Goal: Task Accomplishment & Management: Use online tool/utility

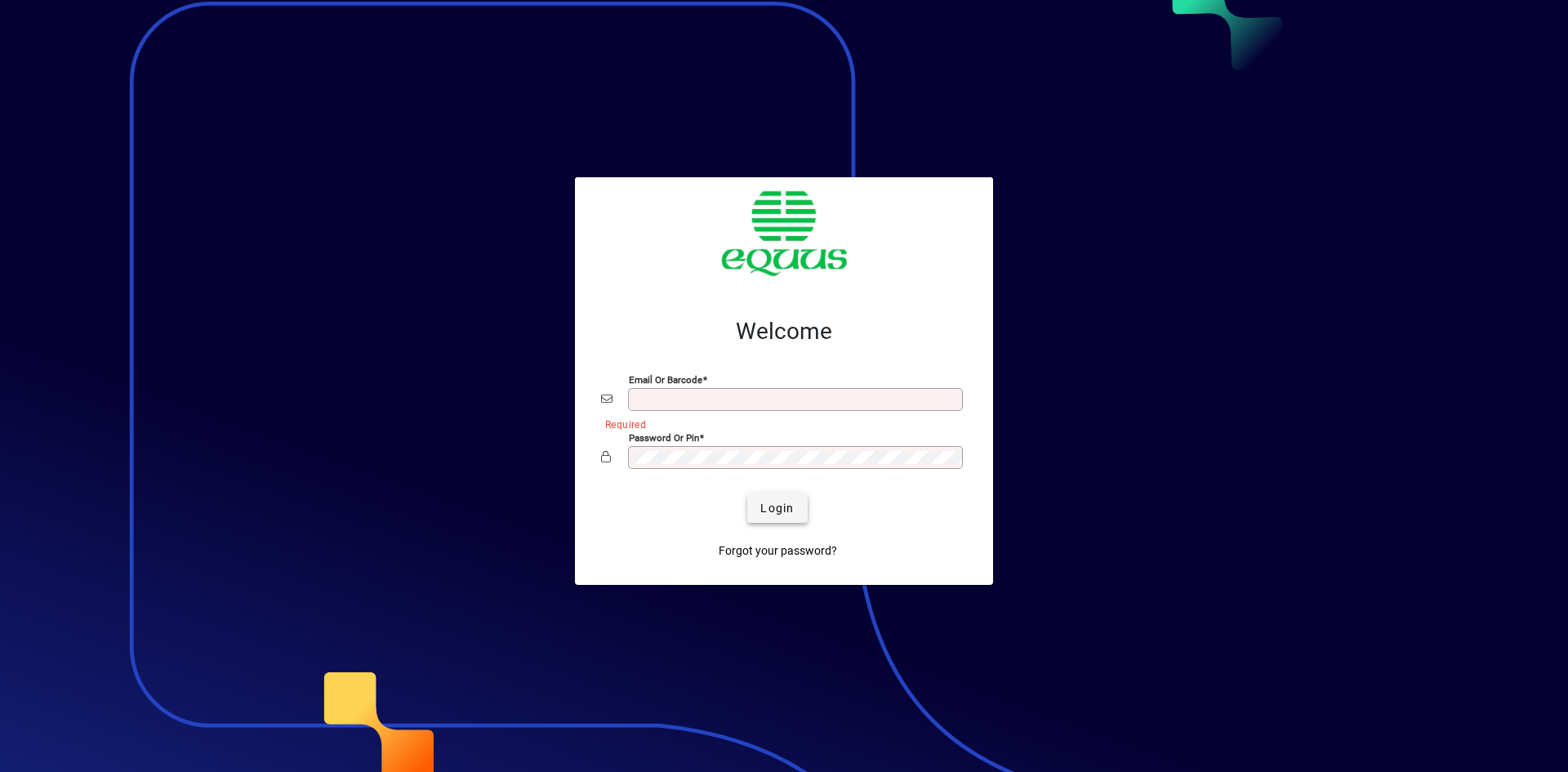
type input "**********"
click at [769, 509] on span "Login" at bounding box center [777, 508] width 34 height 17
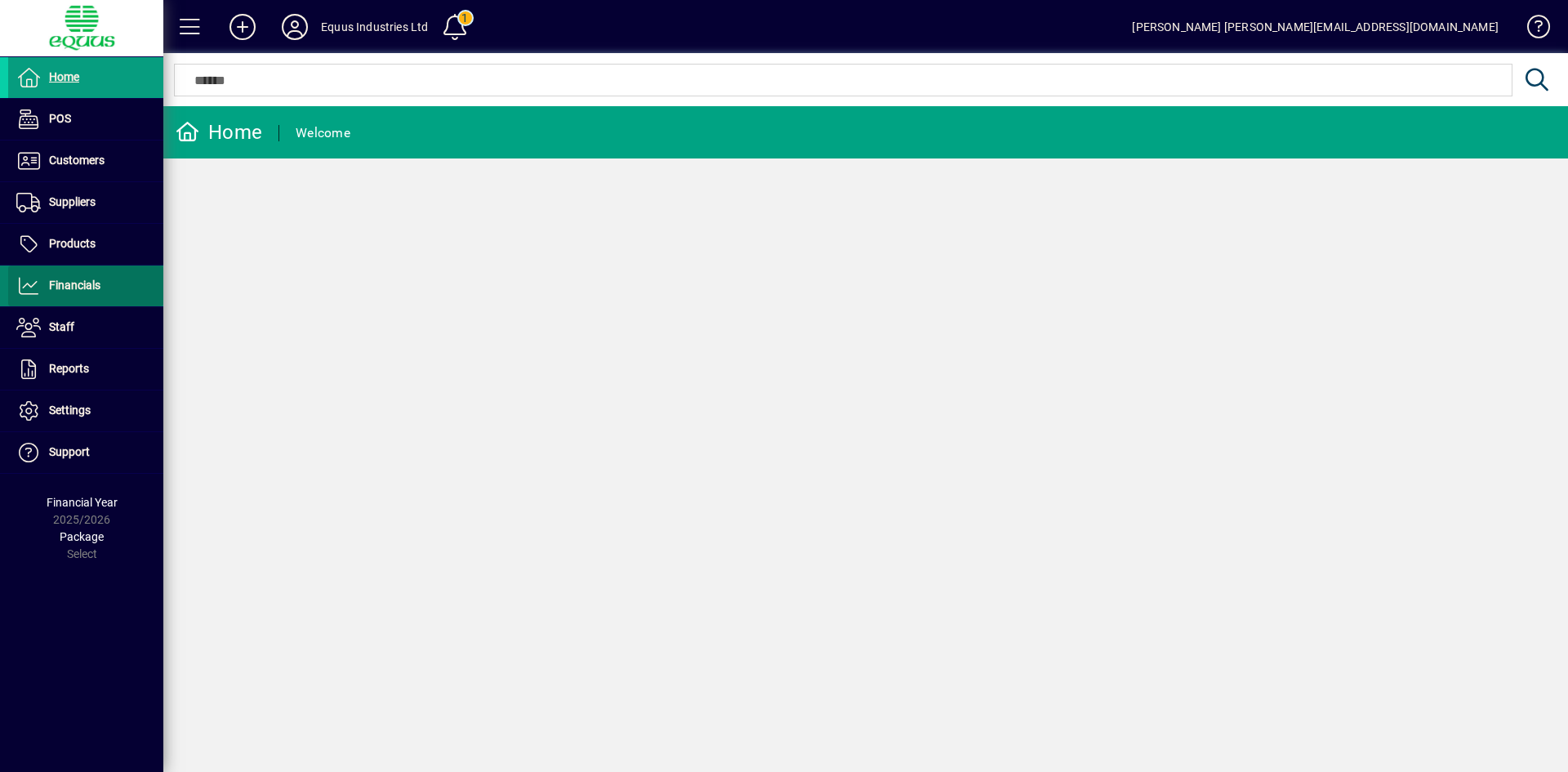
click at [82, 280] on span "Financials" at bounding box center [74, 285] width 52 height 13
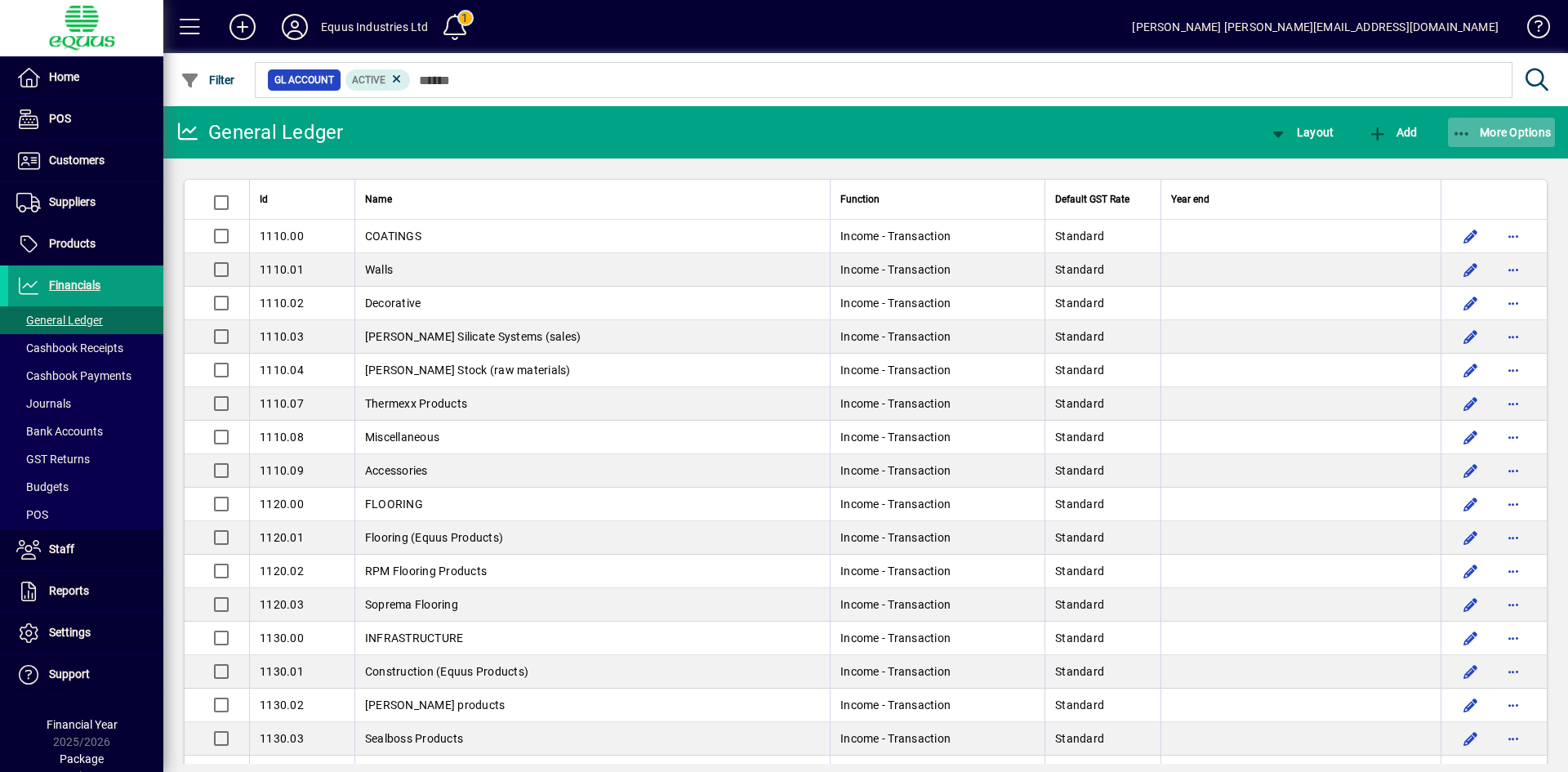
click at [1520, 126] on span "More Options" at bounding box center [1502, 132] width 100 height 13
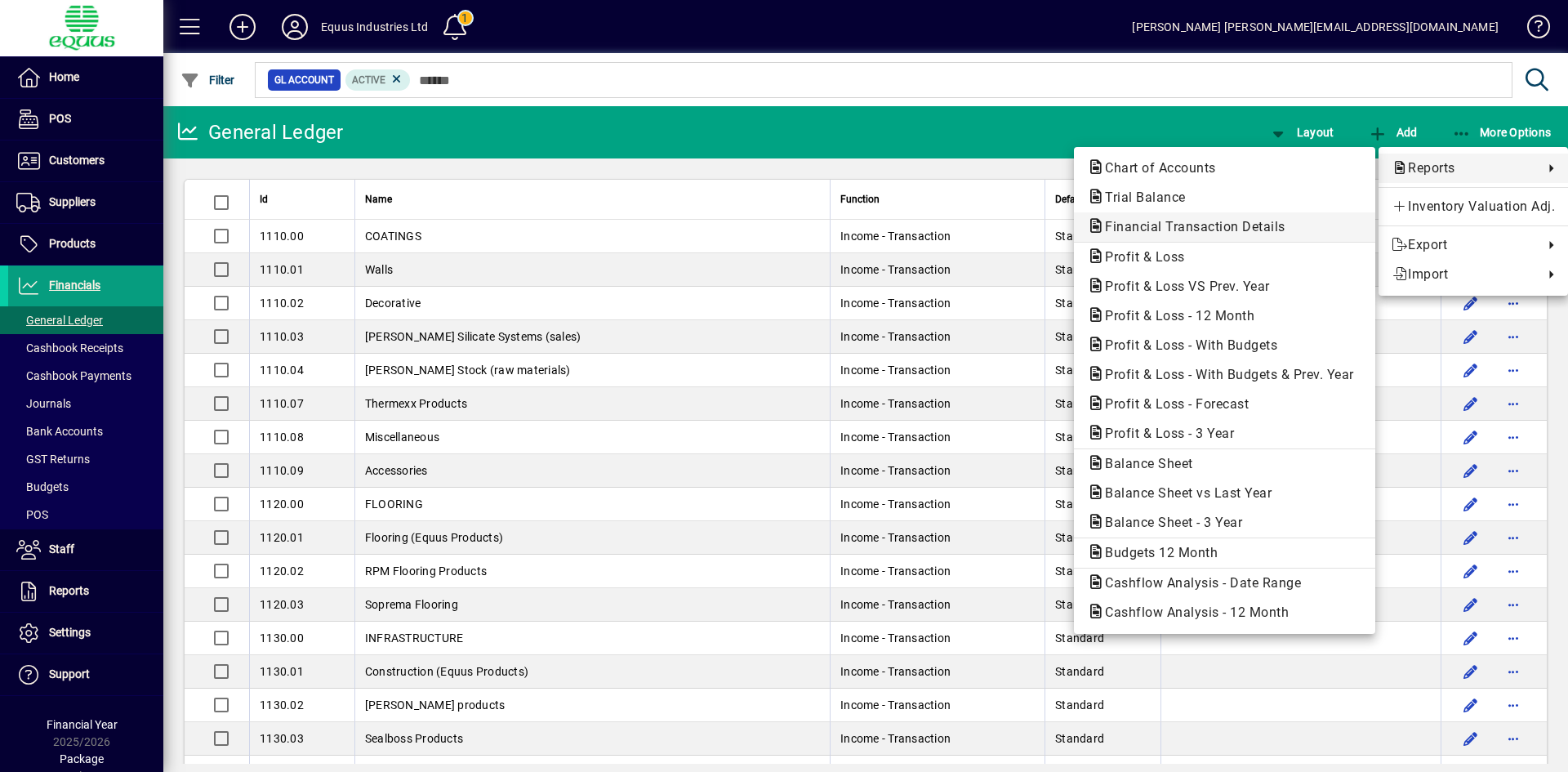
click at [1191, 229] on span "Financial Transaction Details" at bounding box center [1190, 226] width 207 height 15
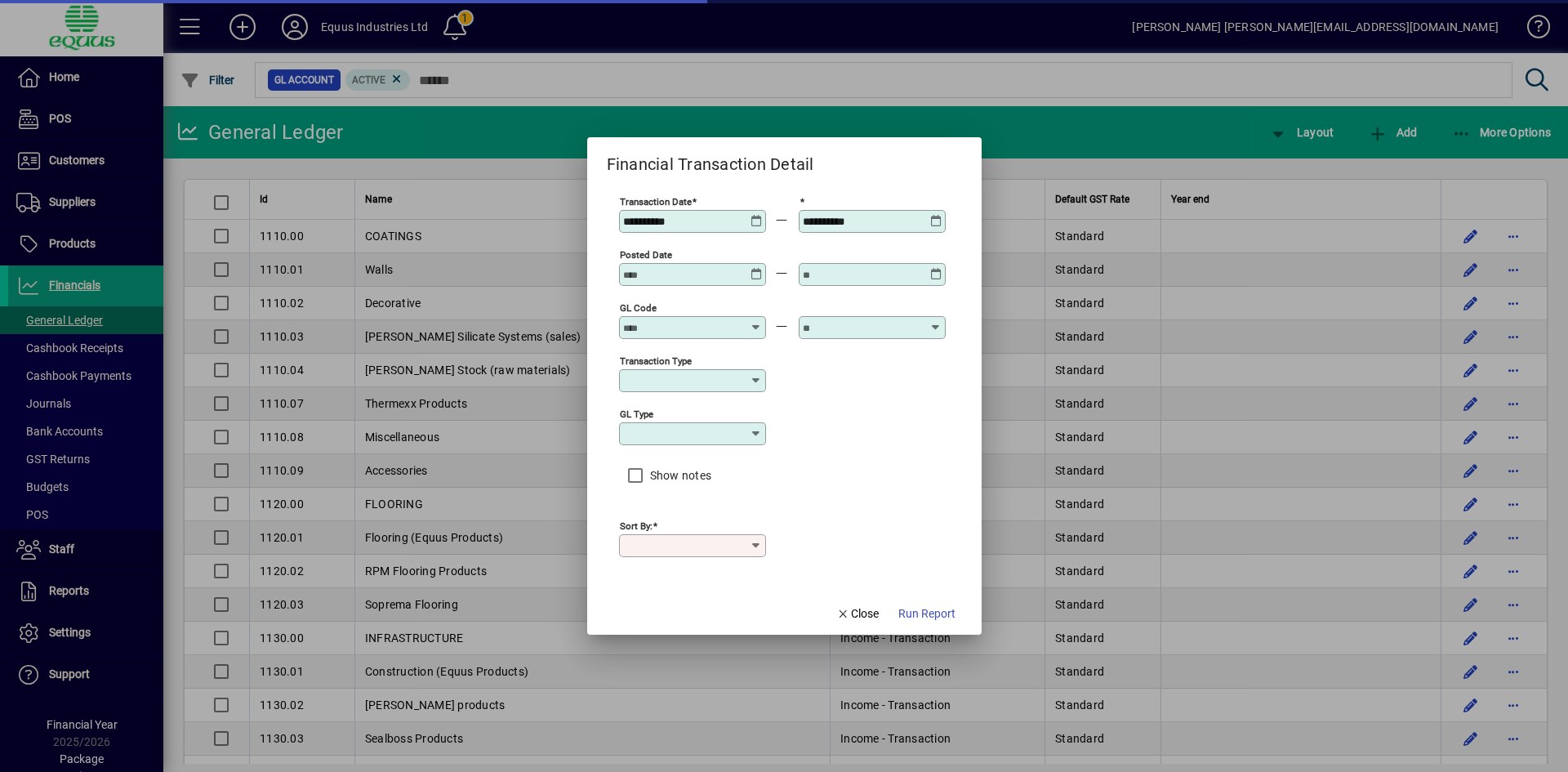
type input "****"
click at [754, 215] on icon at bounding box center [757, 215] width 13 height 0
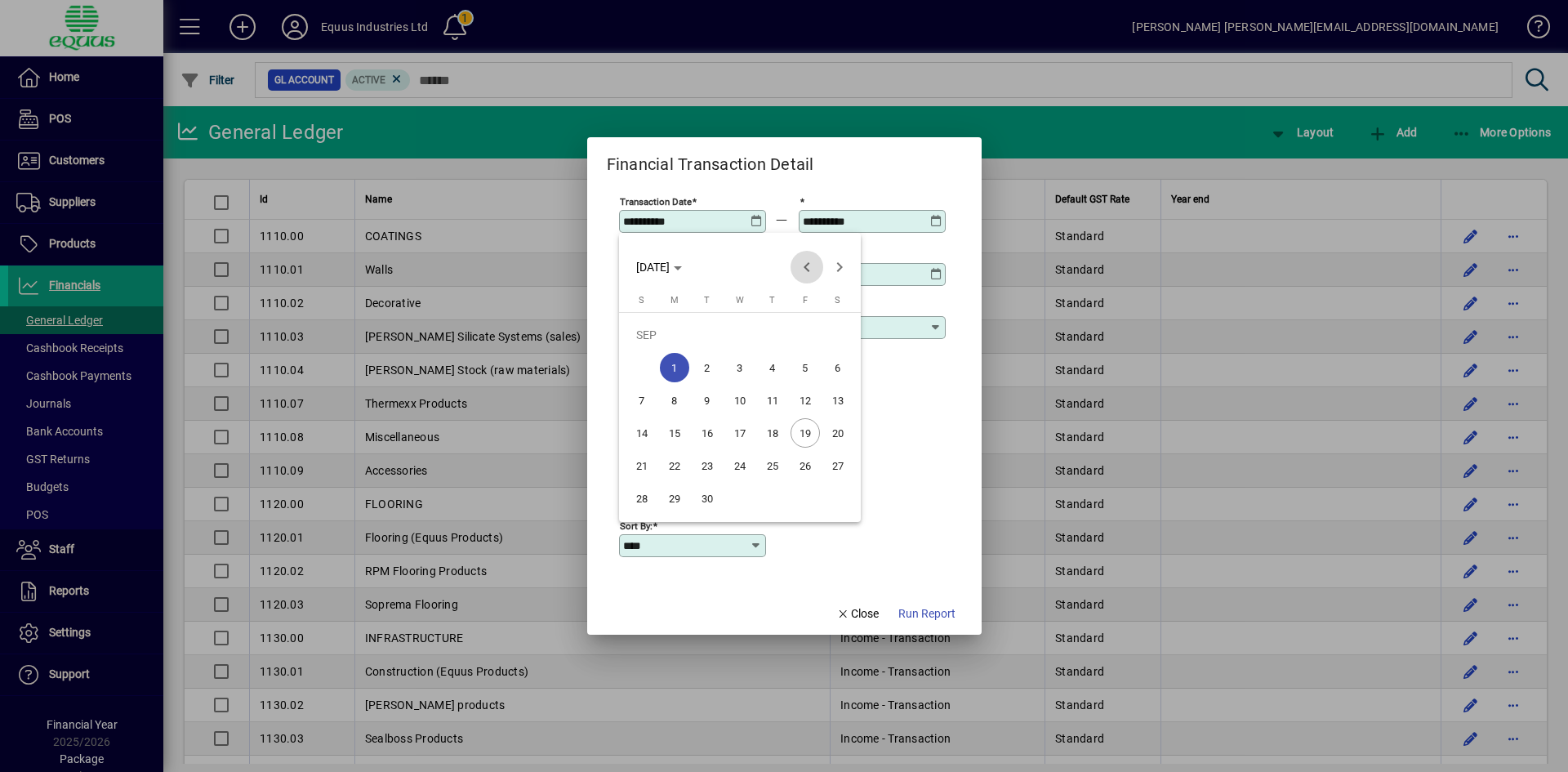
click at [810, 265] on span "Previous month" at bounding box center [807, 267] width 33 height 33
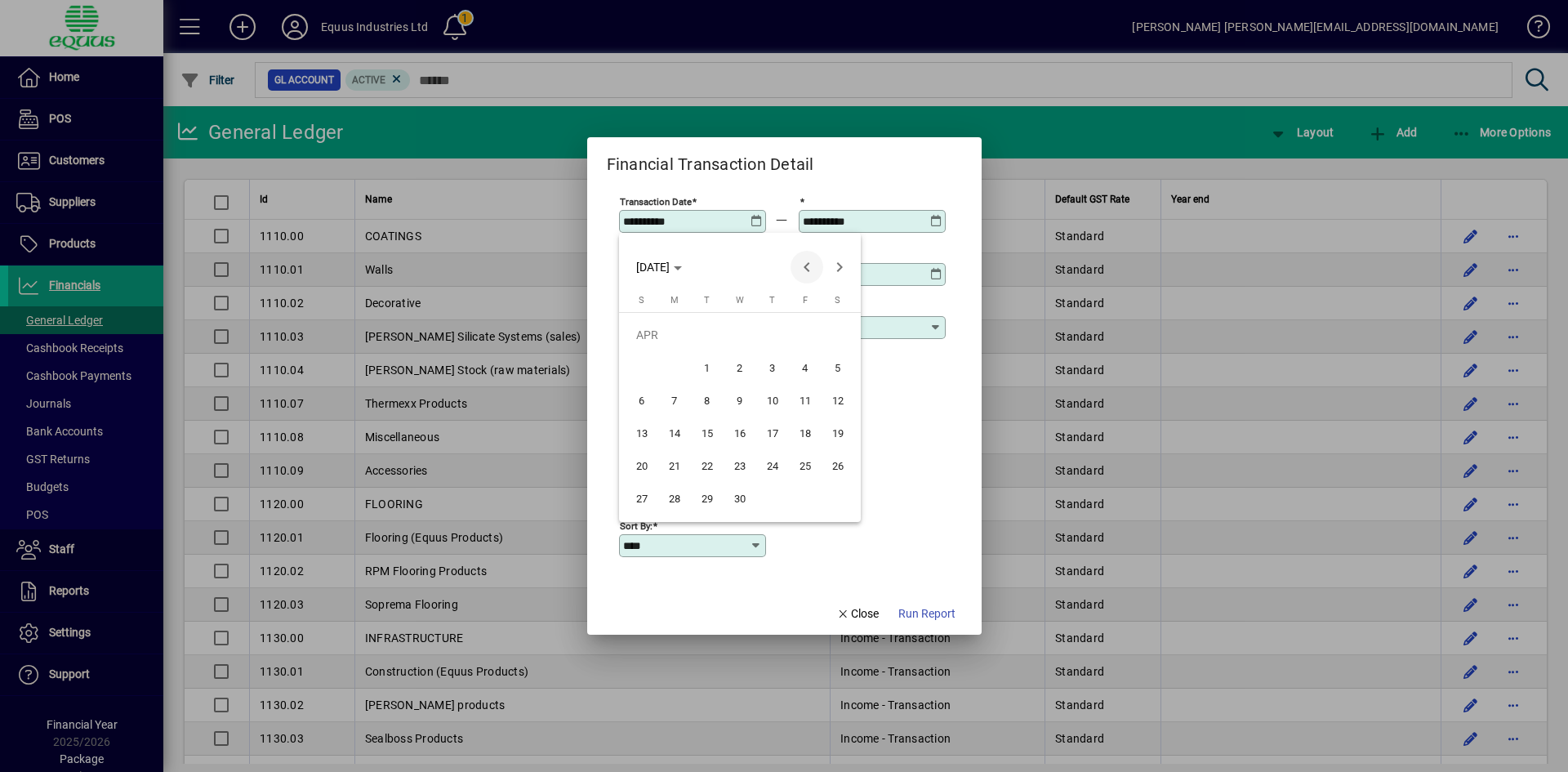
click at [810, 265] on span "Previous month" at bounding box center [807, 267] width 33 height 33
click at [809, 265] on span "Previous month" at bounding box center [807, 267] width 33 height 33
click at [808, 265] on span "Previous month" at bounding box center [807, 267] width 33 height 33
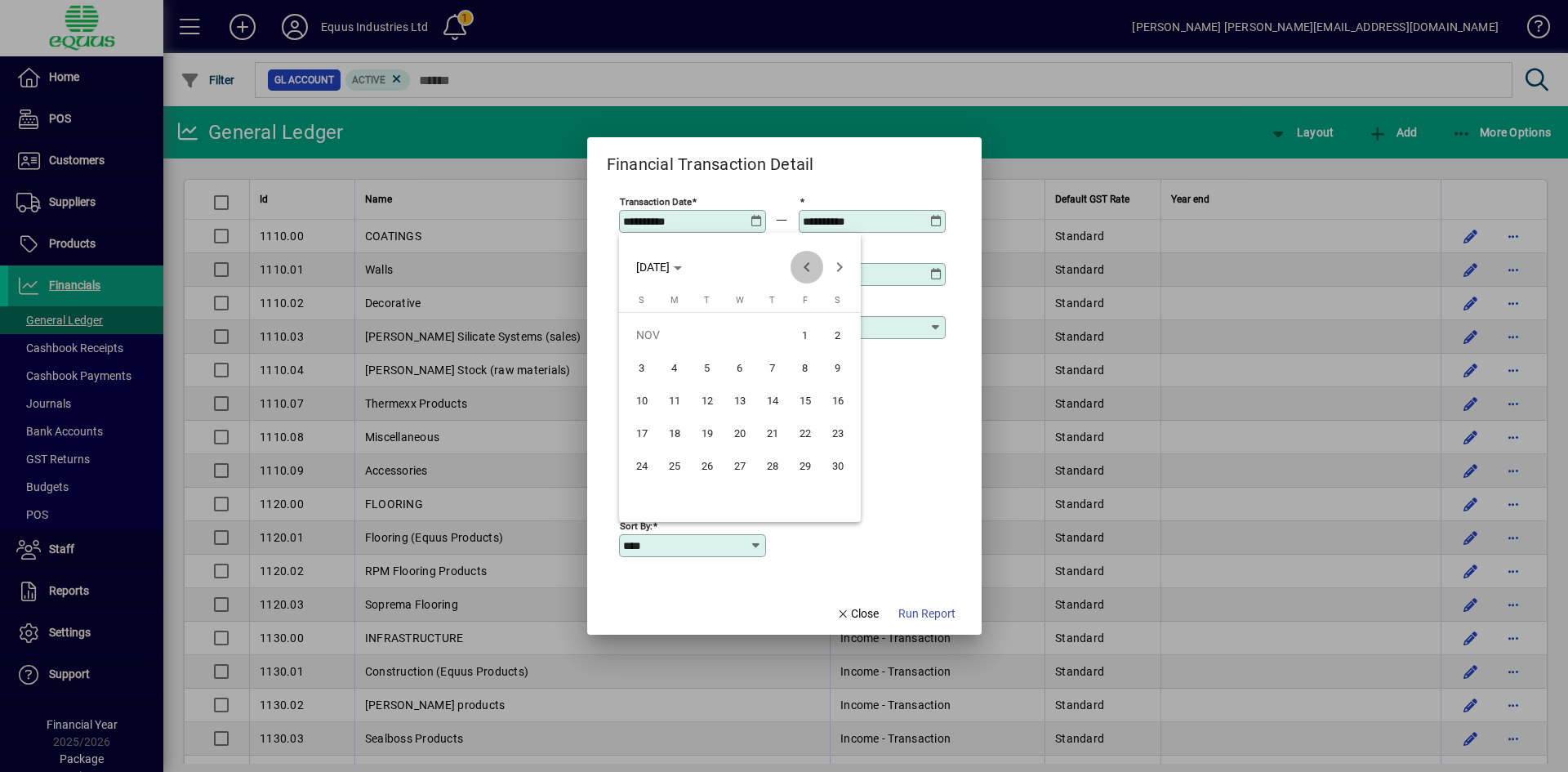
click at [808, 267] on span "Previous month" at bounding box center [807, 267] width 33 height 33
click at [807, 267] on span "Previous month" at bounding box center [807, 267] width 33 height 33
click at [807, 268] on span "Previous month" at bounding box center [807, 267] width 33 height 33
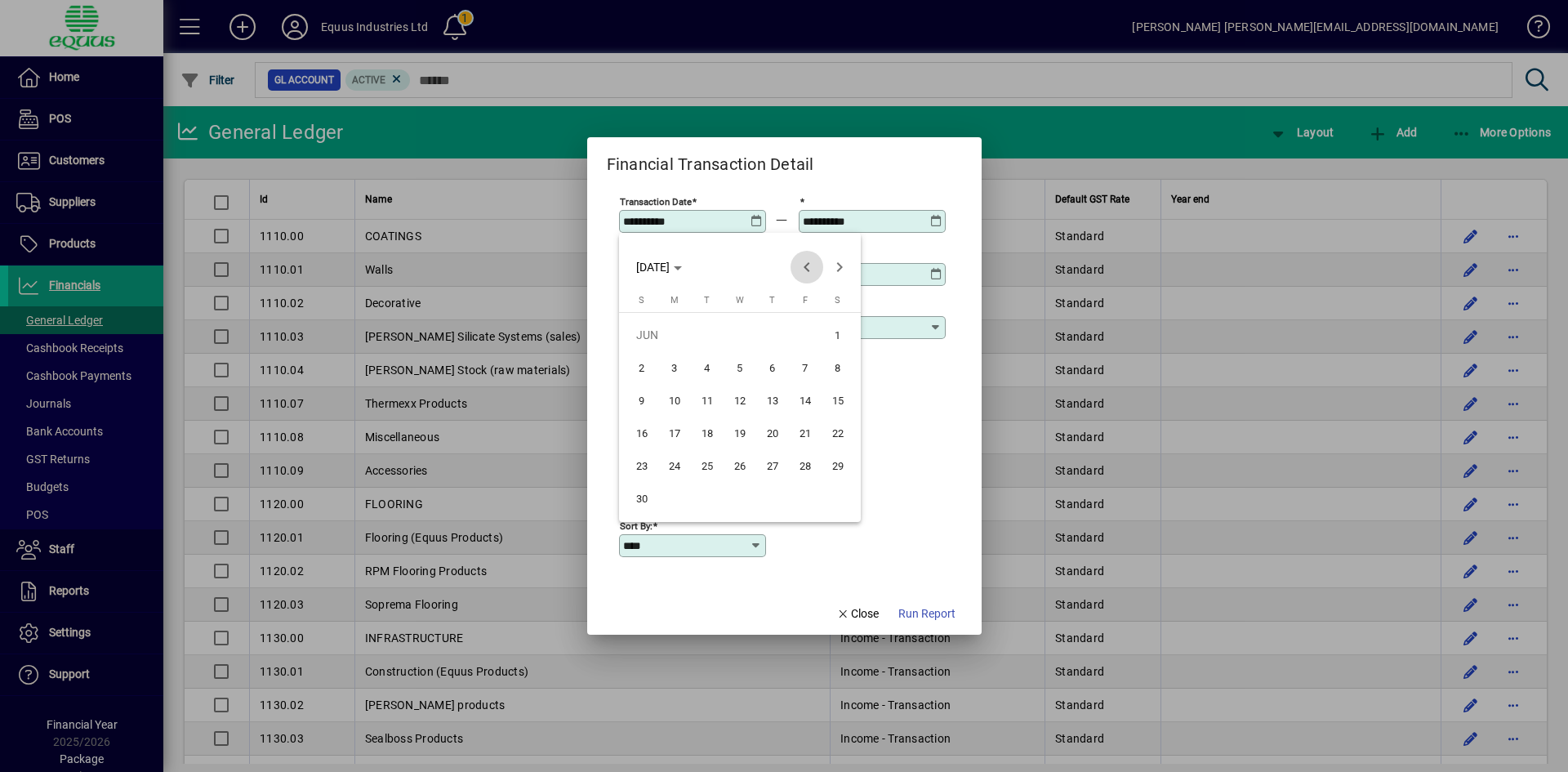
click at [807, 268] on span "Previous month" at bounding box center [807, 267] width 33 height 33
click at [677, 366] on span "1" at bounding box center [674, 367] width 30 height 30
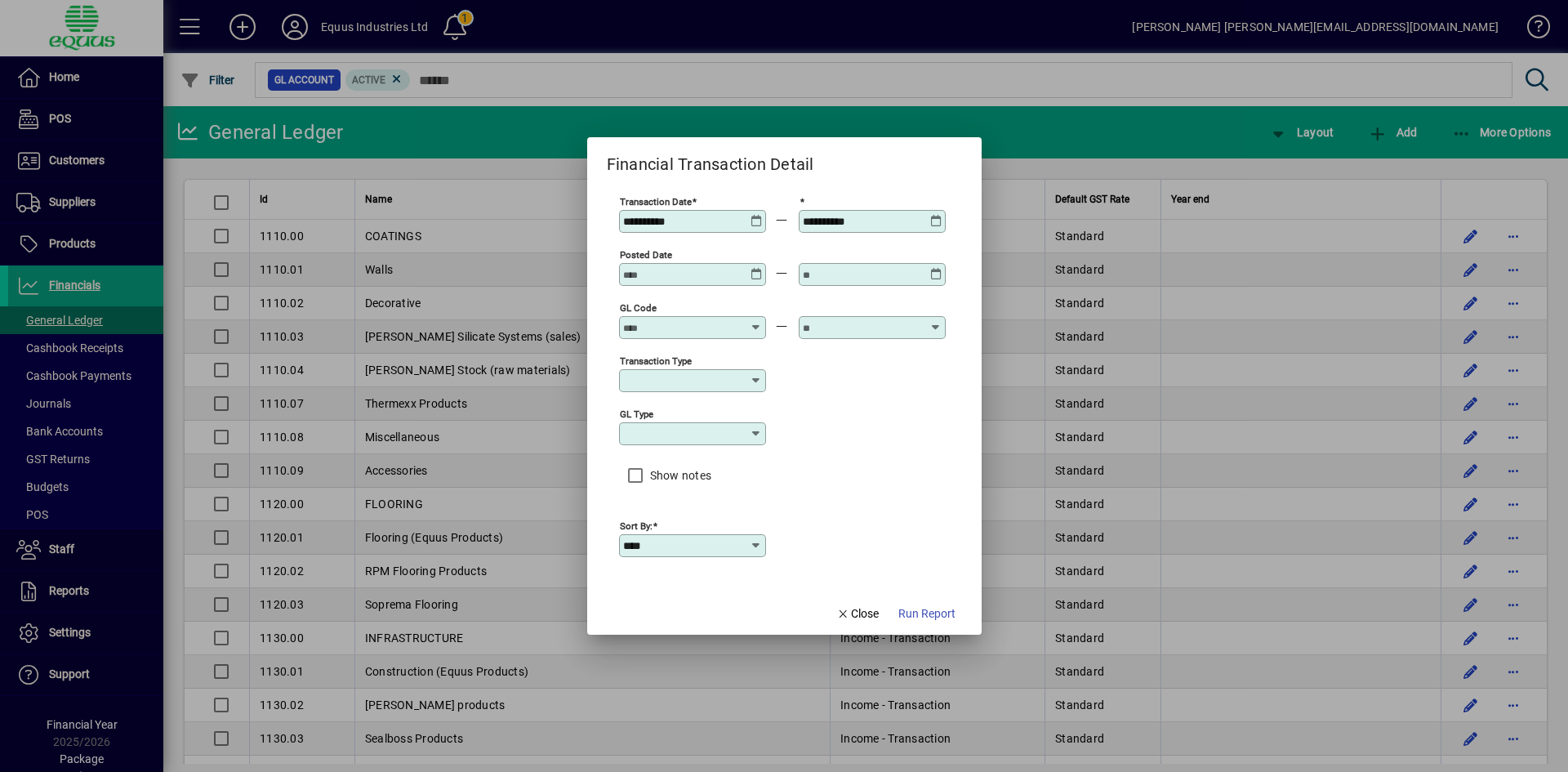
type input "**********"
click at [934, 215] on icon at bounding box center [936, 215] width 13 height 0
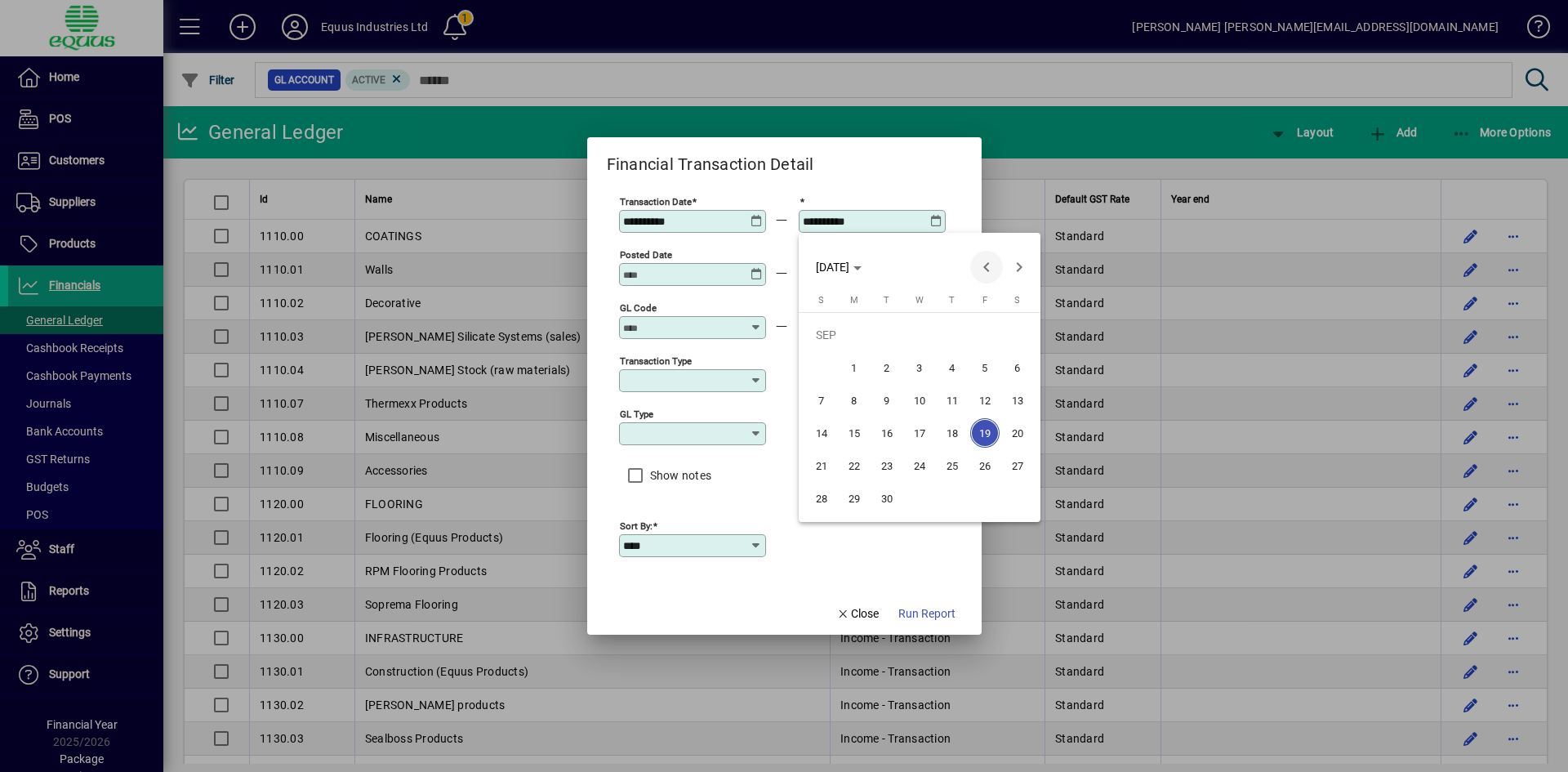
click at [982, 270] on span "Previous month" at bounding box center [987, 267] width 33 height 33
click at [981, 269] on span "Previous month" at bounding box center [987, 267] width 33 height 33
click at [977, 268] on span "Previous month" at bounding box center [987, 267] width 33 height 33
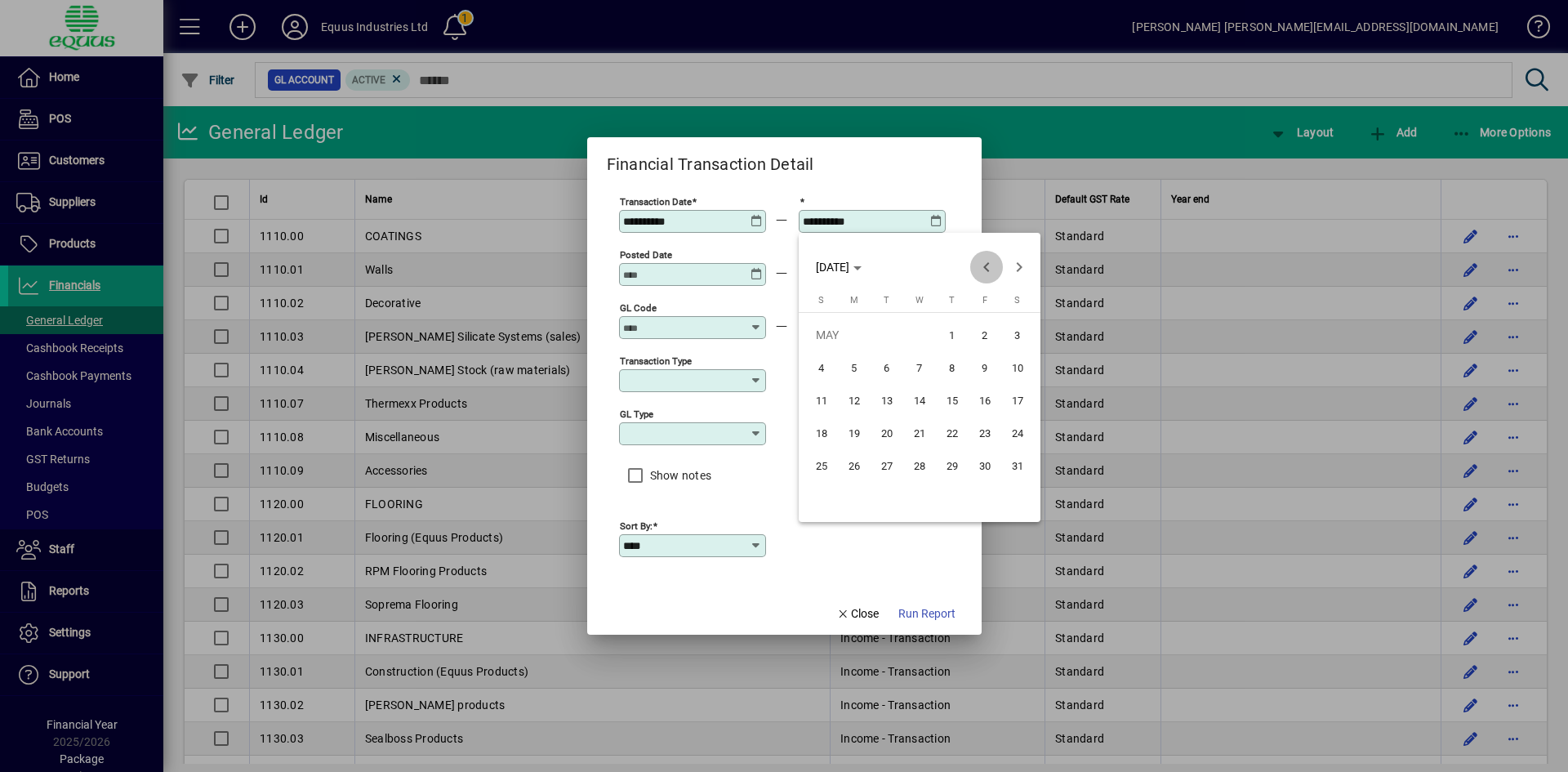
click at [977, 268] on span "Previous month" at bounding box center [987, 267] width 33 height 33
click at [1020, 264] on span "Next month" at bounding box center [1019, 267] width 33 height 33
click at [849, 499] on span "31" at bounding box center [854, 497] width 30 height 30
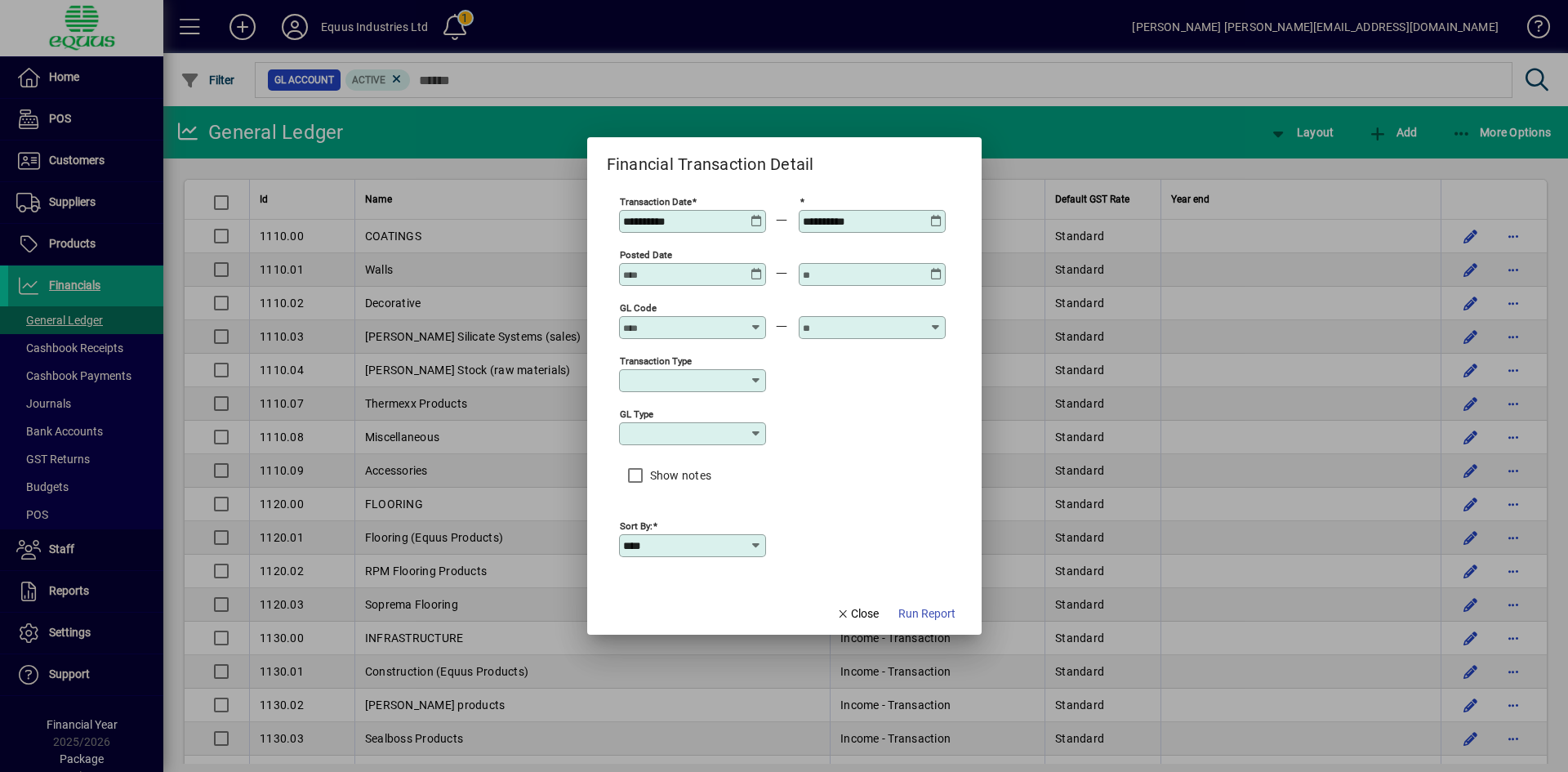
type input "**********"
click at [726, 325] on input "GL code" at bounding box center [683, 327] width 119 height 13
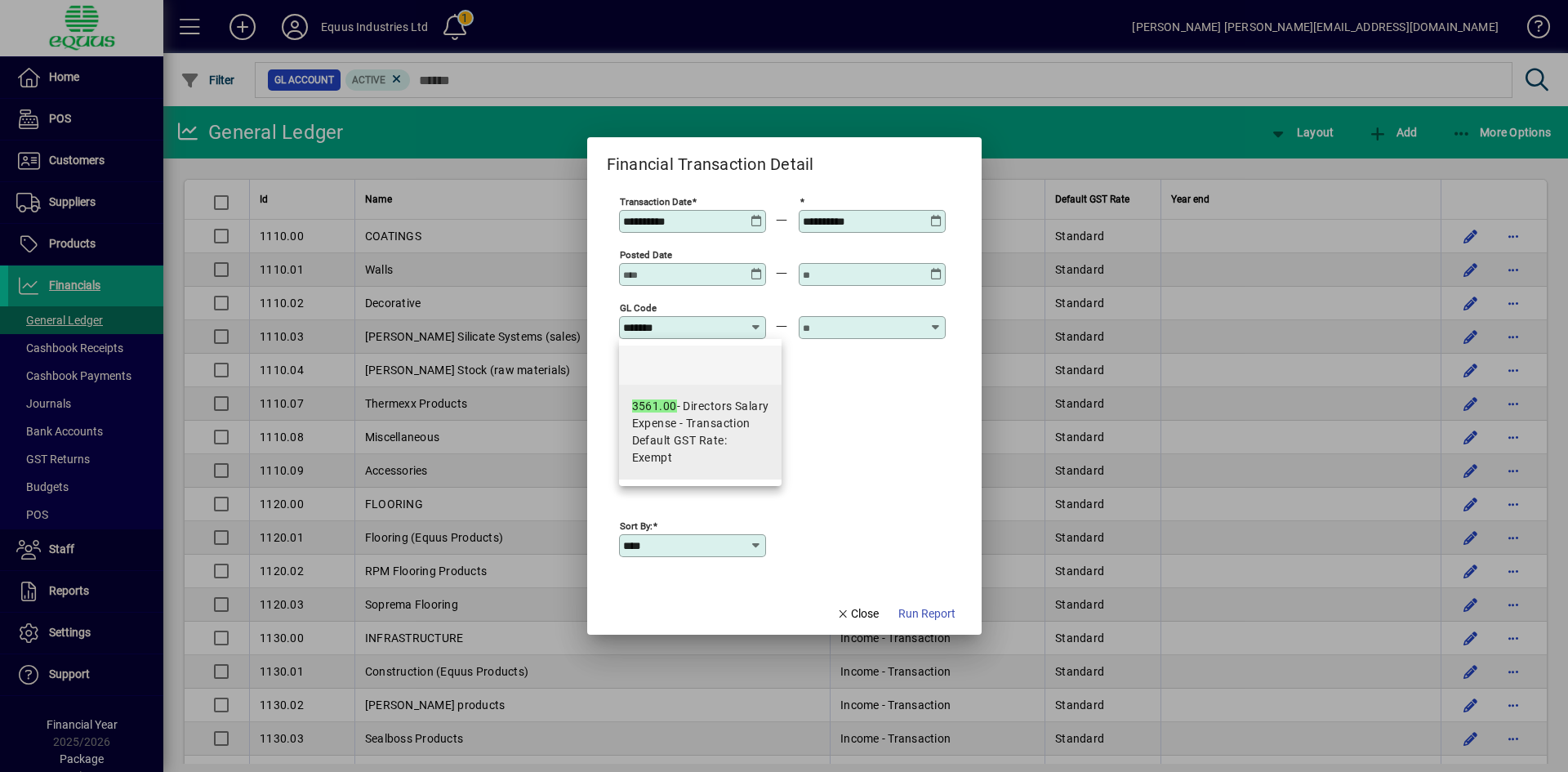
click at [716, 401] on div "3561.00 - Directors Salary" at bounding box center [700, 406] width 137 height 17
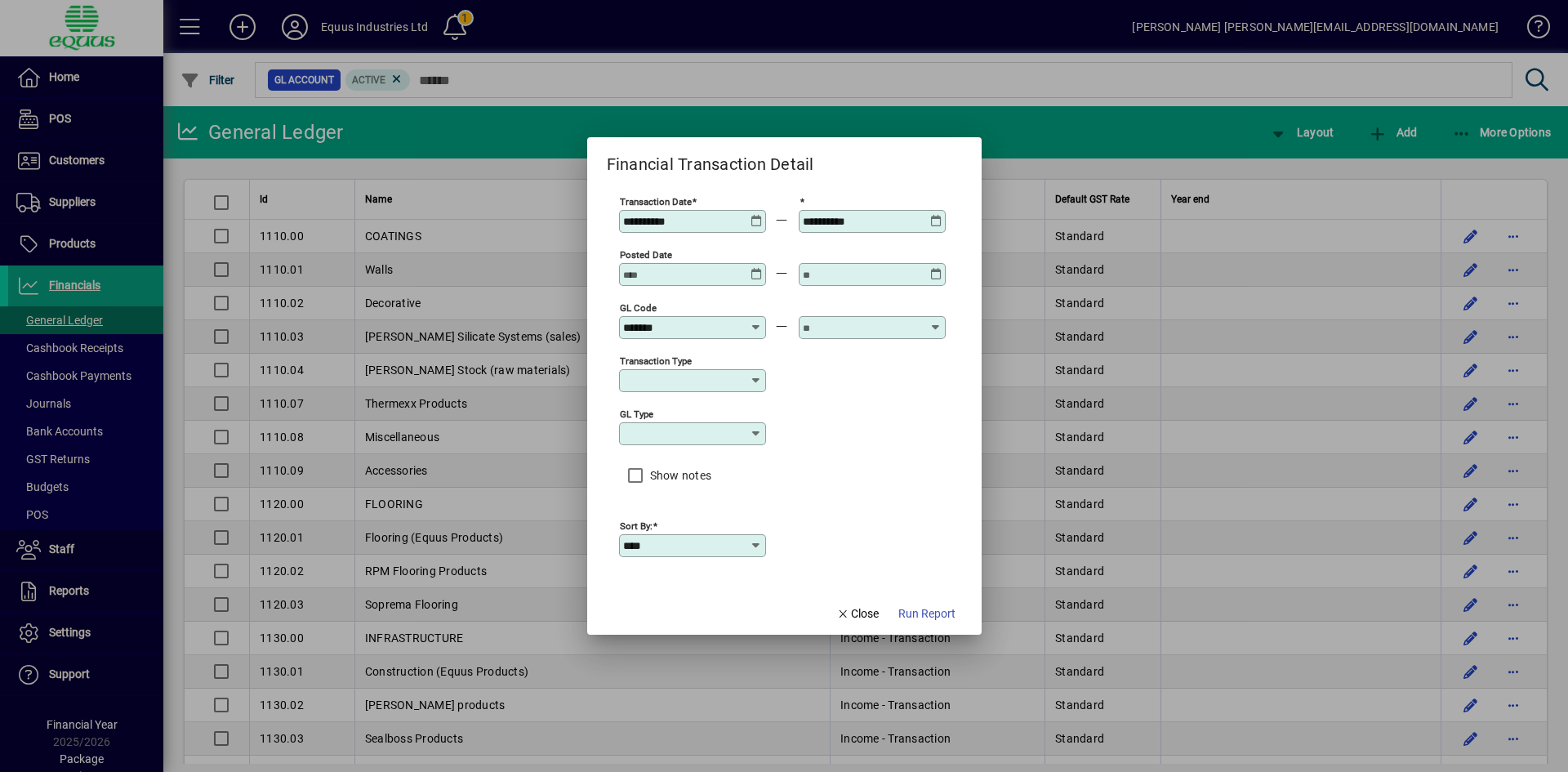
type input "**********"
click at [815, 321] on input "text" at bounding box center [862, 327] width 119 height 13
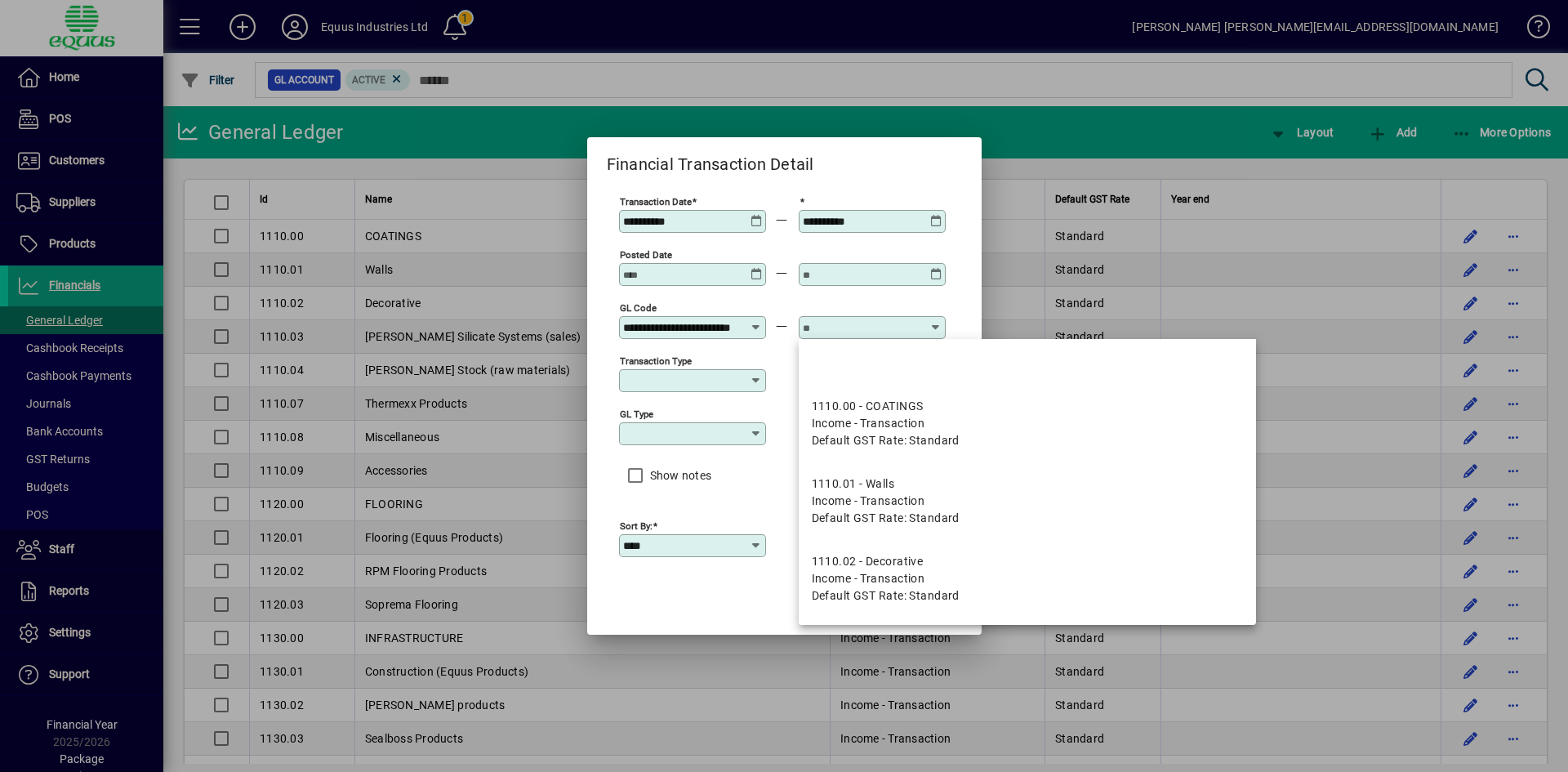
scroll to position [0, 0]
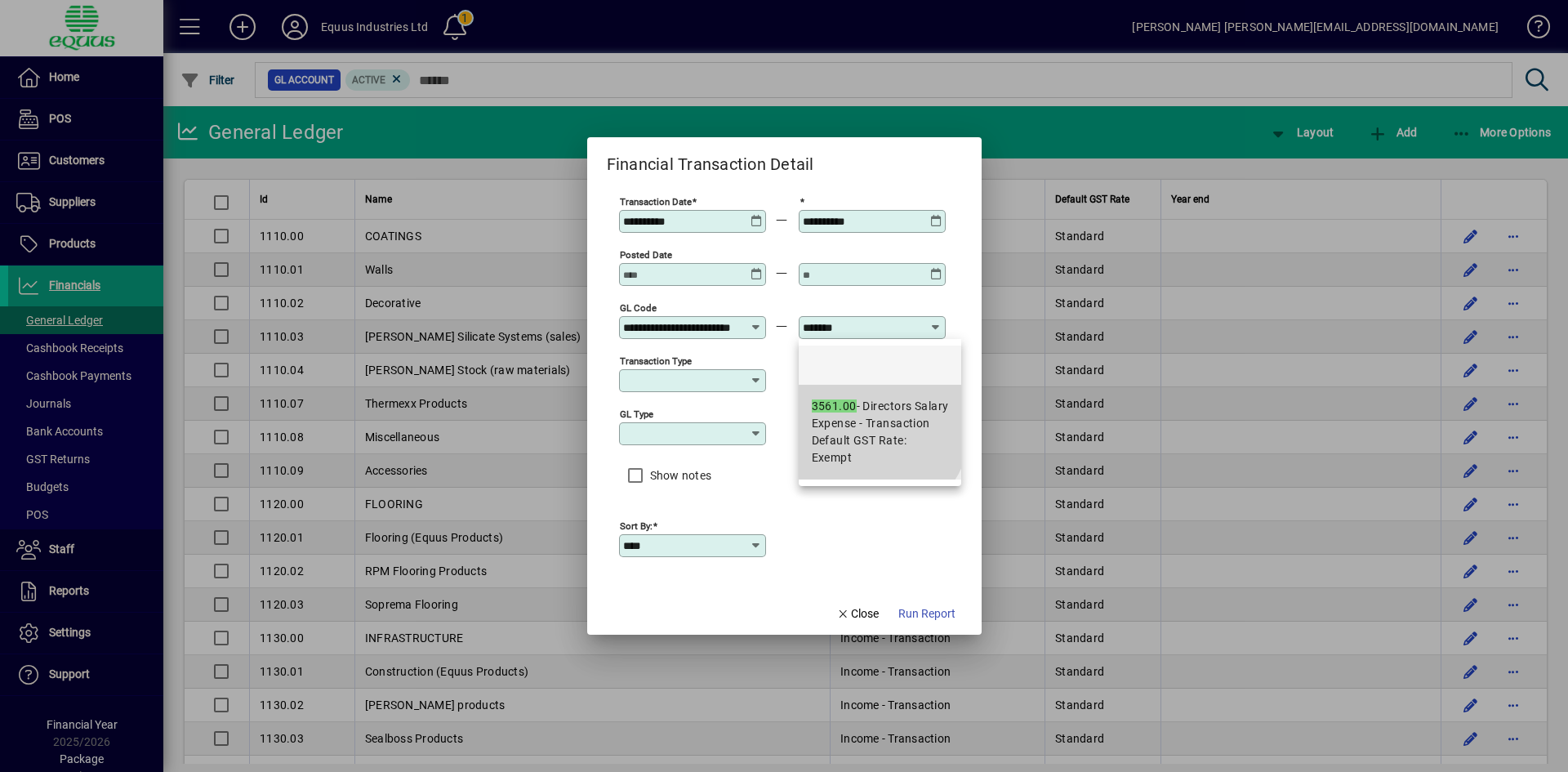
click at [855, 418] on span "Expense - Transaction" at bounding box center [871, 423] width 118 height 17
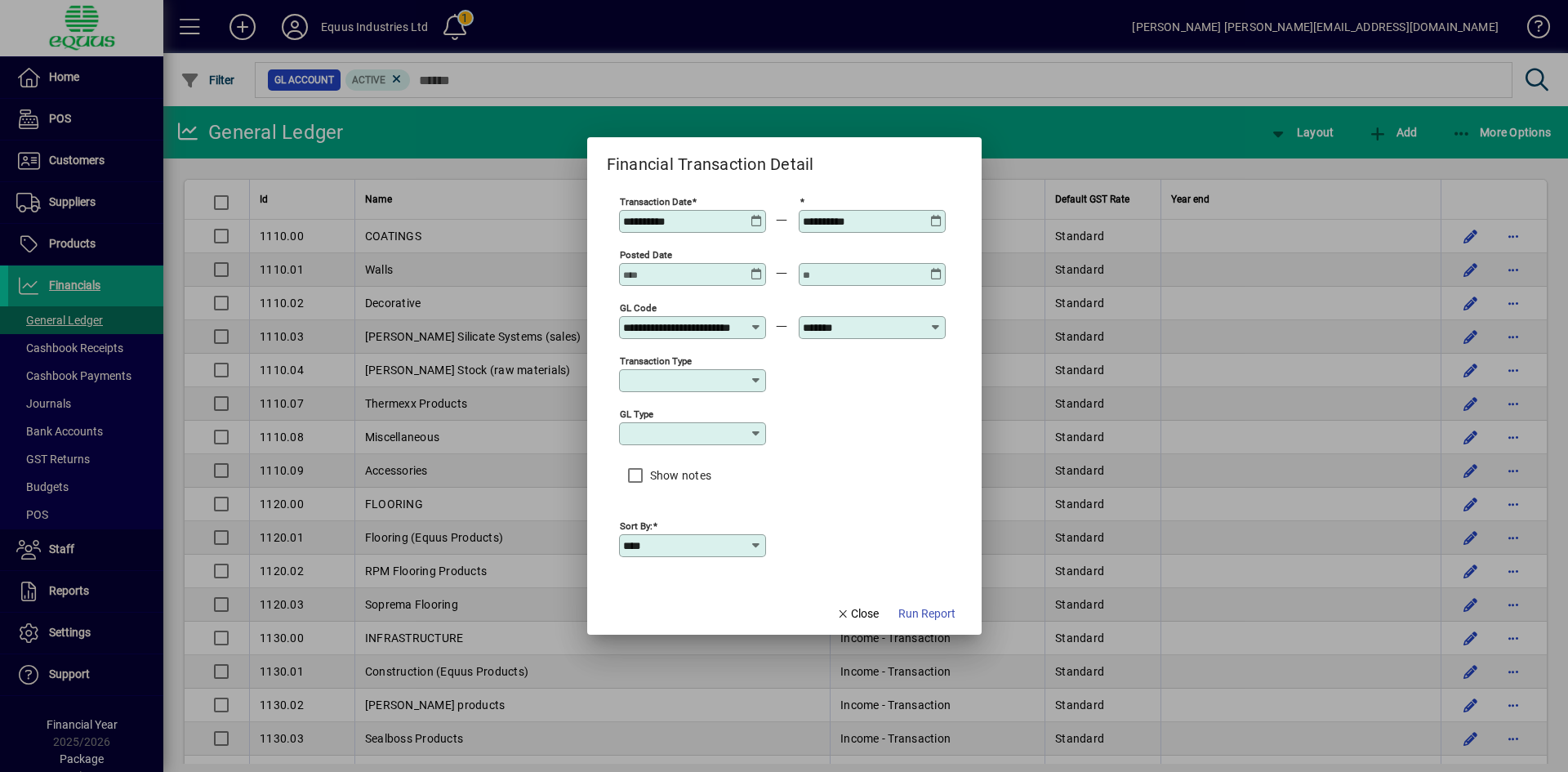
type input "**********"
click at [919, 612] on span "Run Report" at bounding box center [928, 613] width 57 height 17
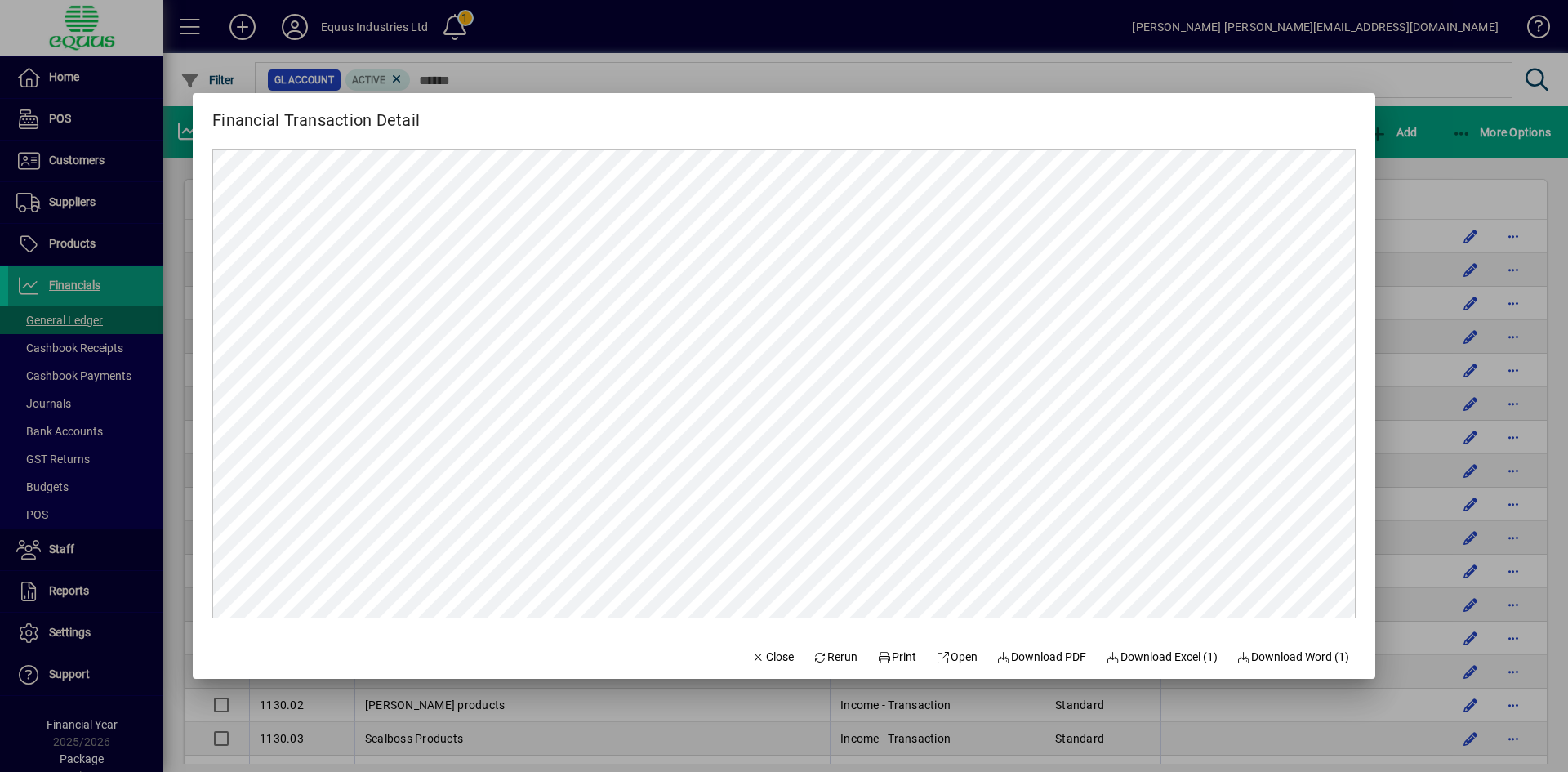
scroll to position [0, 0]
click at [1015, 661] on span "Download PDF" at bounding box center [1043, 657] width 90 height 17
click at [752, 661] on icon "button" at bounding box center [759, 658] width 14 height 12
